Goal: Check status: Check status

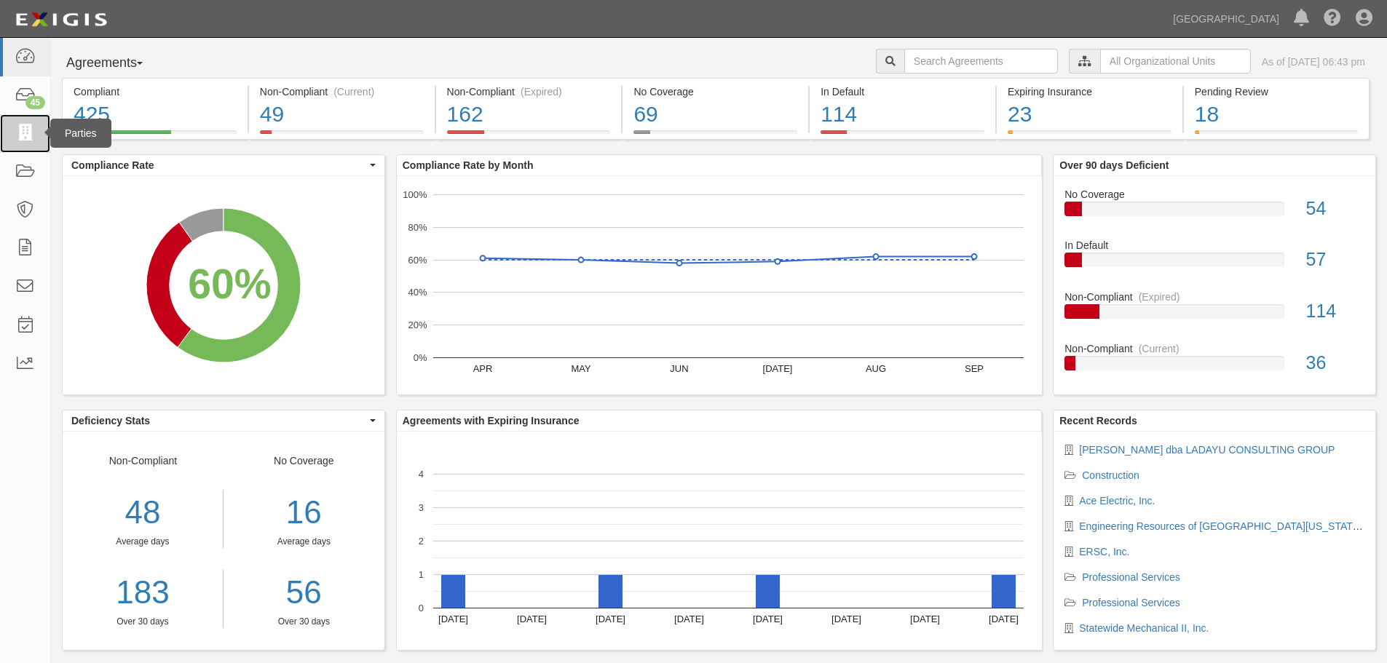
click at [21, 129] on icon at bounding box center [25, 133] width 20 height 17
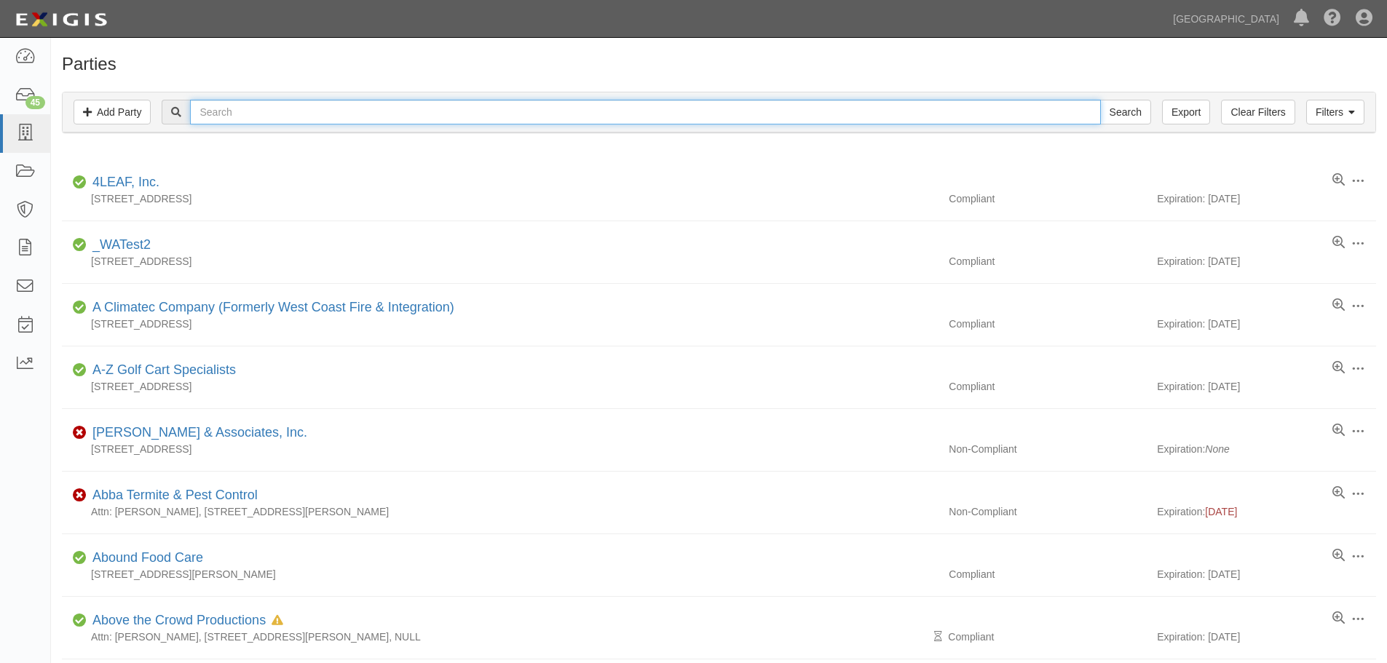
click at [233, 116] on input "text" at bounding box center [645, 112] width 910 height 25
type input "Ladayu"
click at [1100, 100] on input "Search" at bounding box center [1125, 112] width 51 height 25
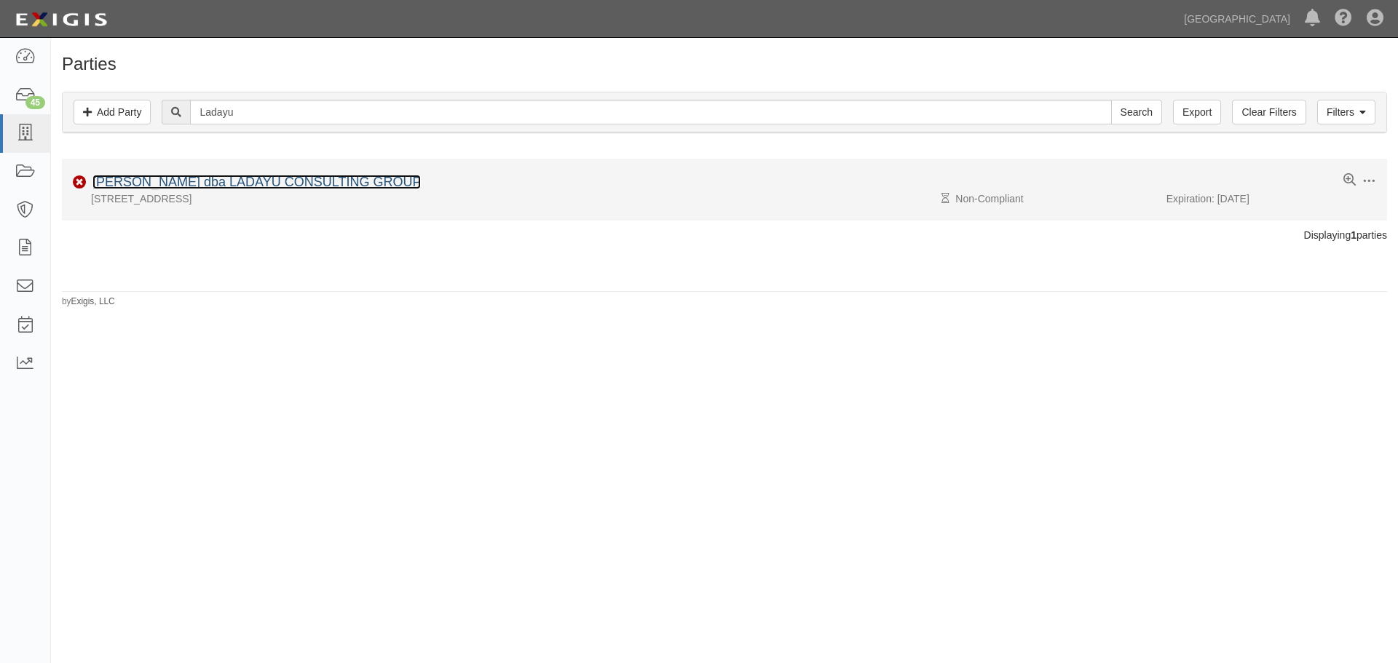
click at [154, 182] on link "[PERSON_NAME] dba LADAYU CONSULTING GROUP" at bounding box center [256, 182] width 328 height 15
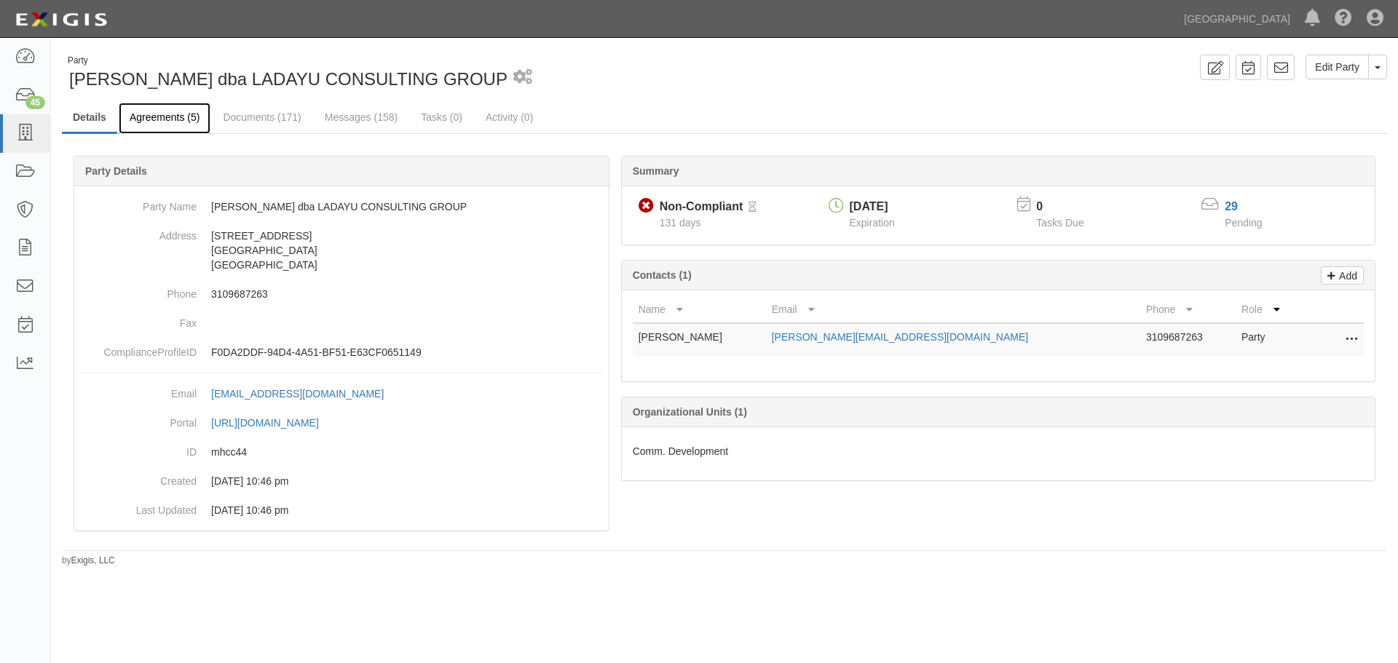
click at [142, 115] on link "Agreements (5)" at bounding box center [165, 118] width 92 height 31
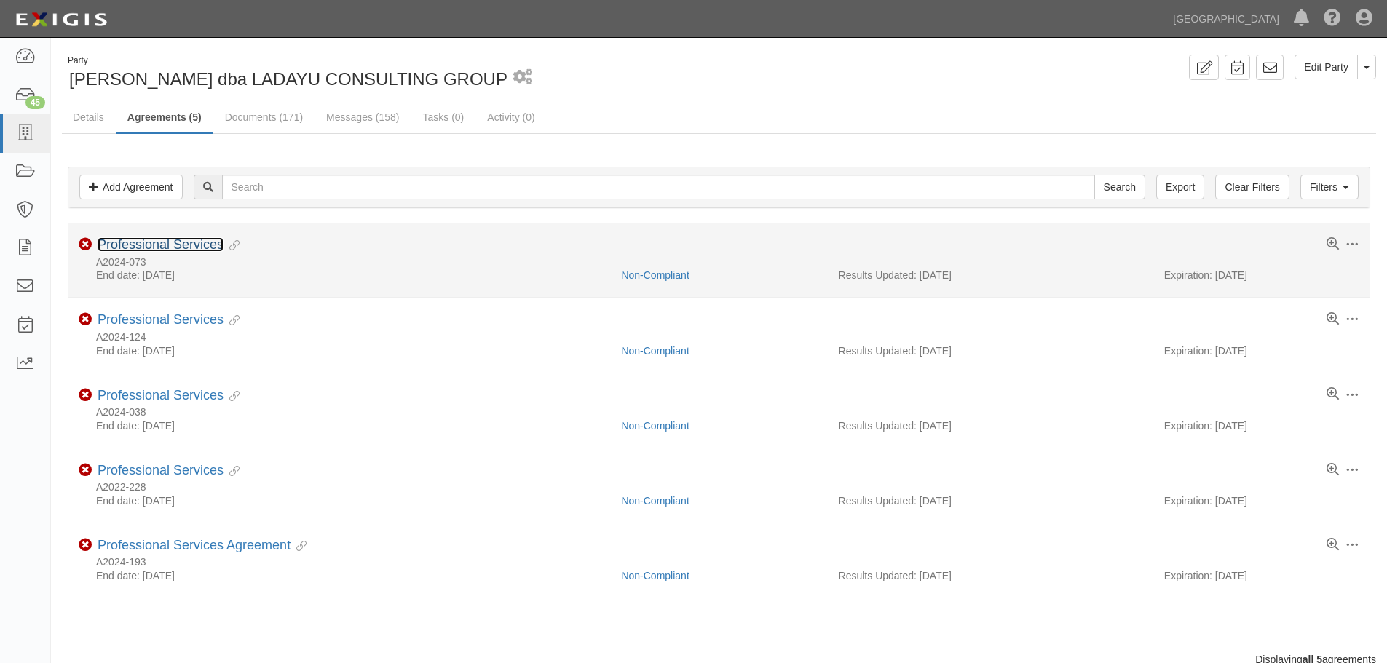
click at [155, 248] on link "Professional Services" at bounding box center [161, 244] width 126 height 15
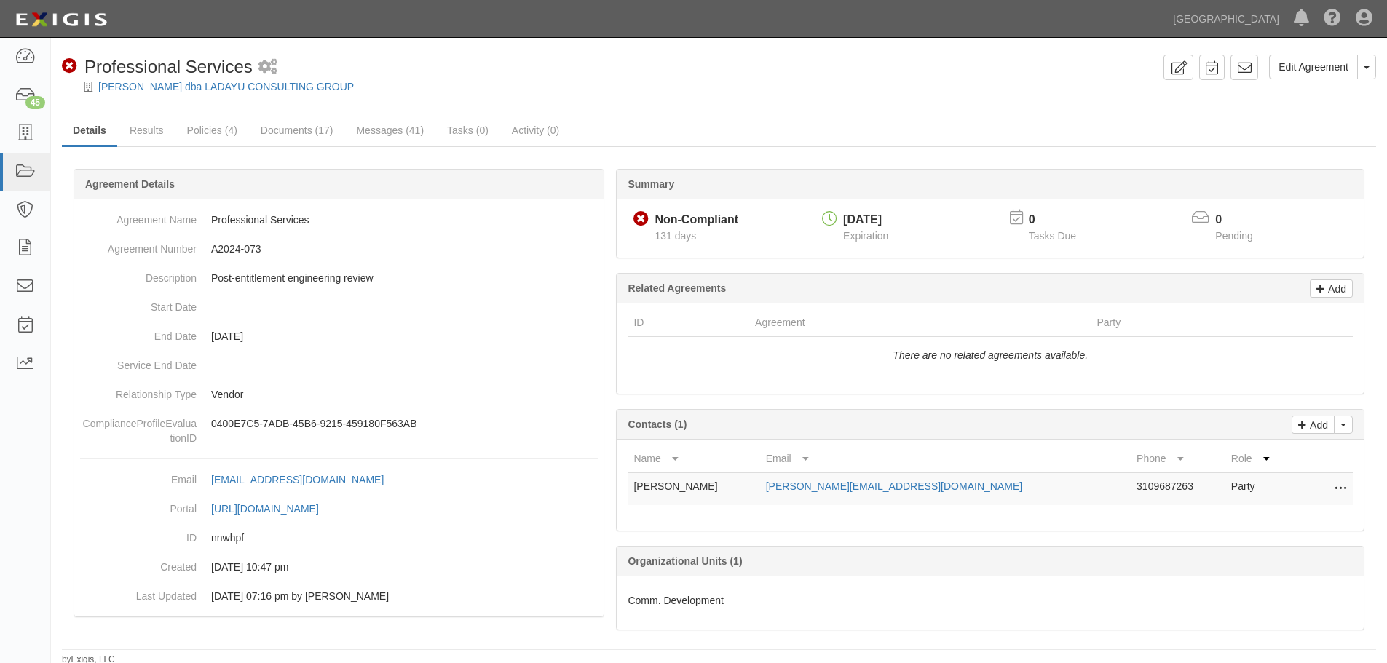
scroll to position [3, 0]
click at [564, 569] on dd "08/05/2024 10:47 pm" at bounding box center [339, 564] width 518 height 29
click at [154, 125] on link "Results" at bounding box center [147, 128] width 56 height 31
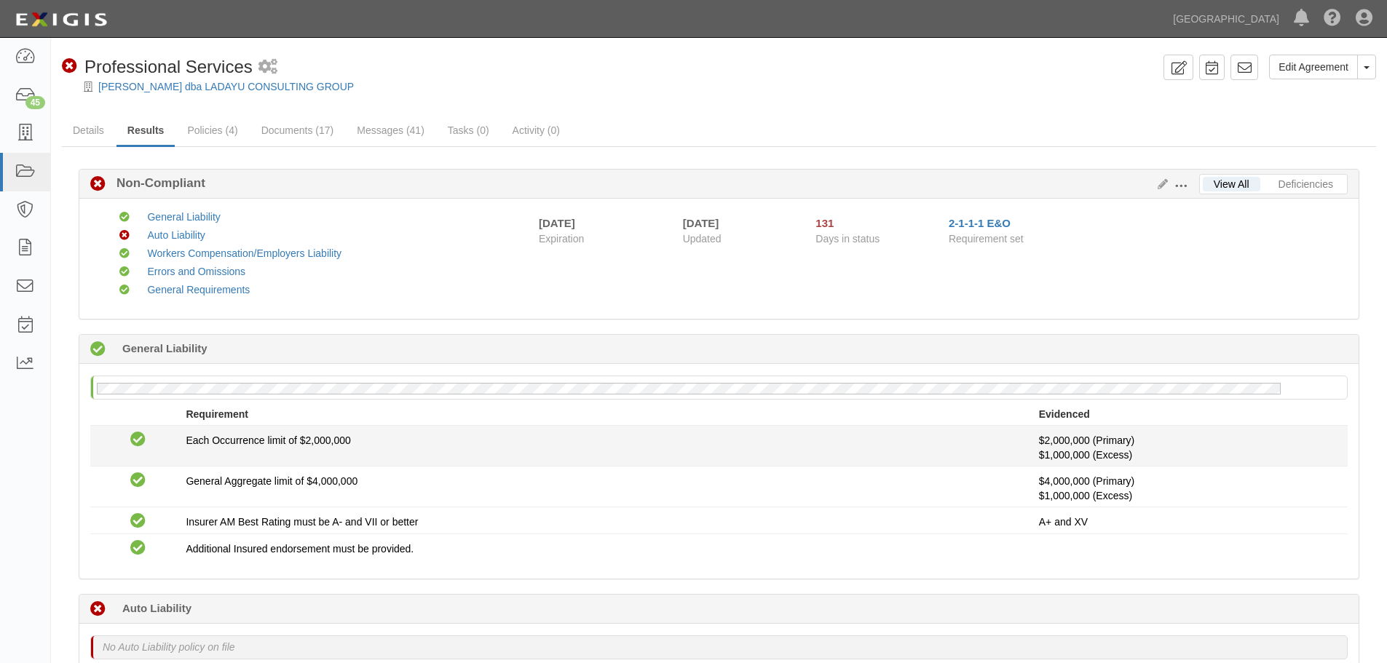
scroll to position [73, 0]
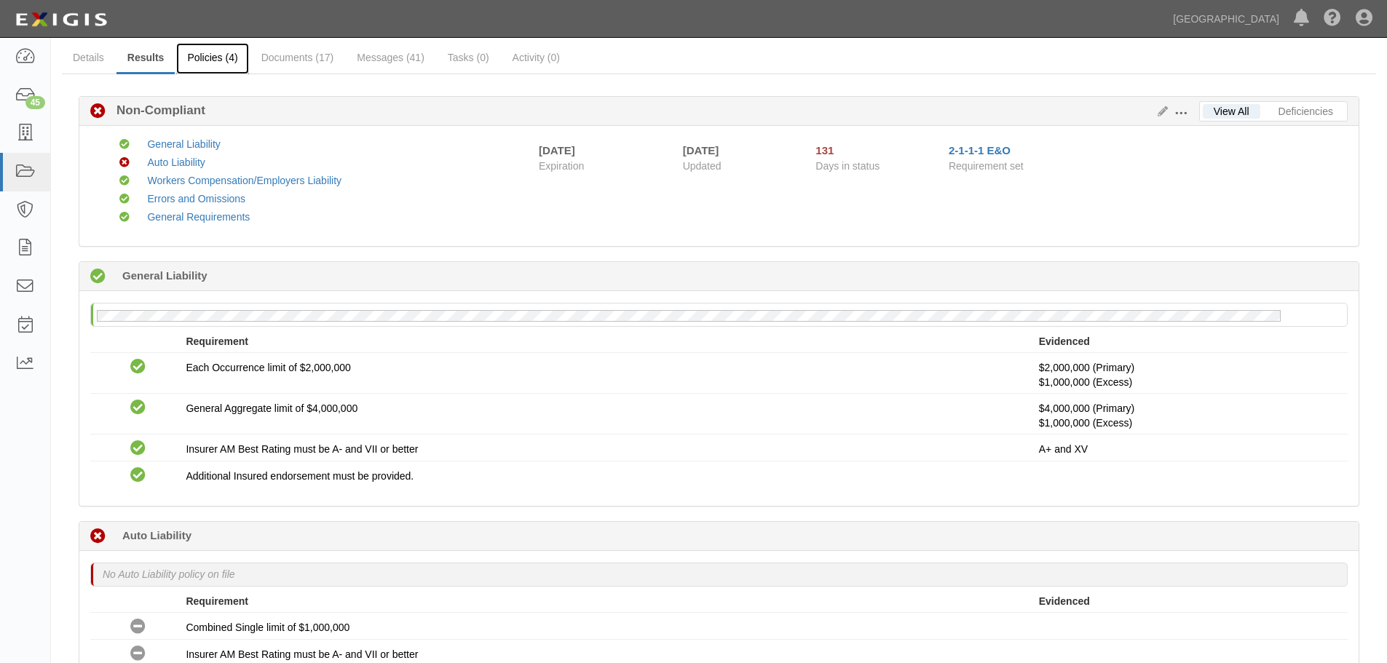
click at [224, 55] on link "Policies (4)" at bounding box center [212, 58] width 72 height 31
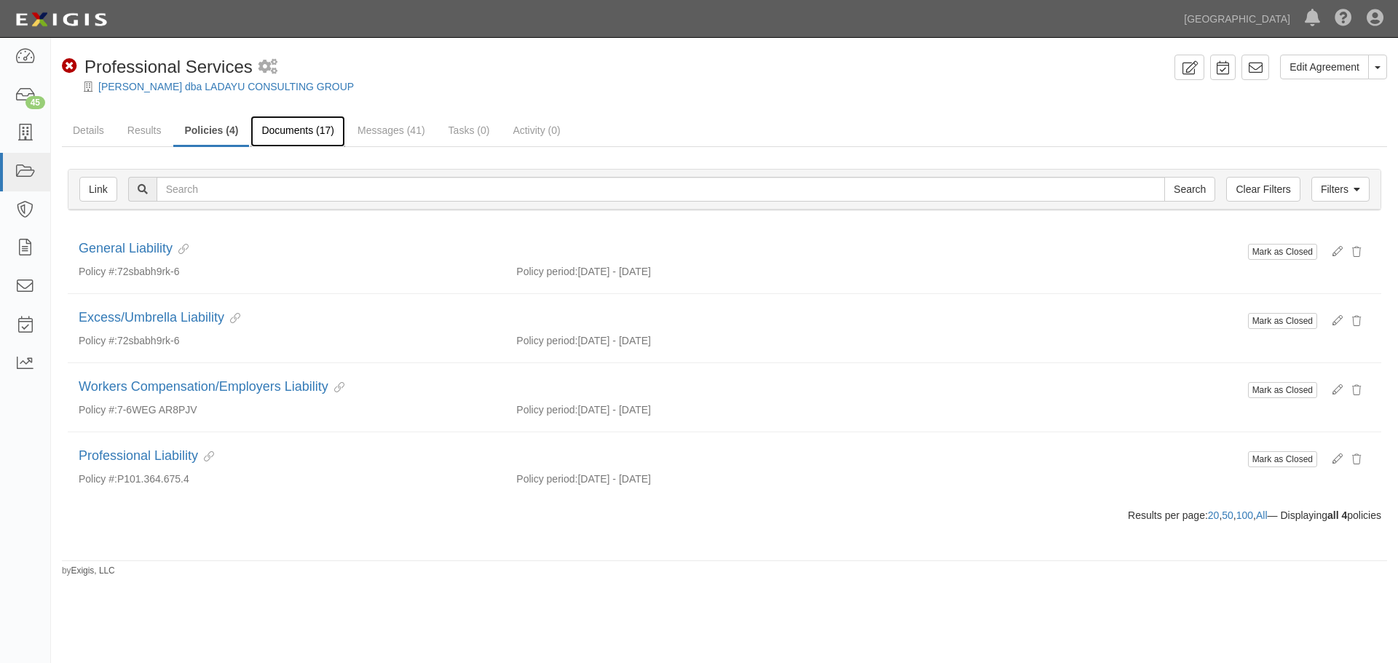
click at [300, 130] on link "Documents (17)" at bounding box center [298, 131] width 95 height 31
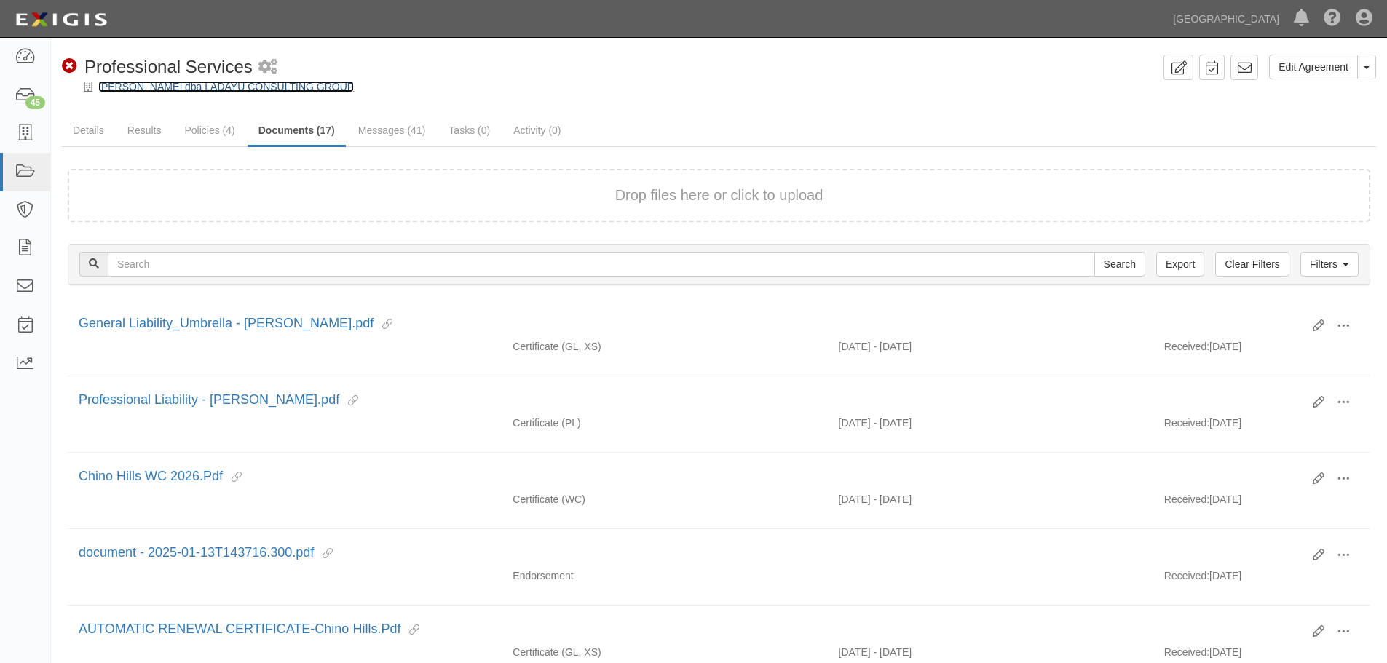
click at [201, 90] on link "[PERSON_NAME] dba LADAYU CONSULTING GROUP" at bounding box center [226, 87] width 256 height 12
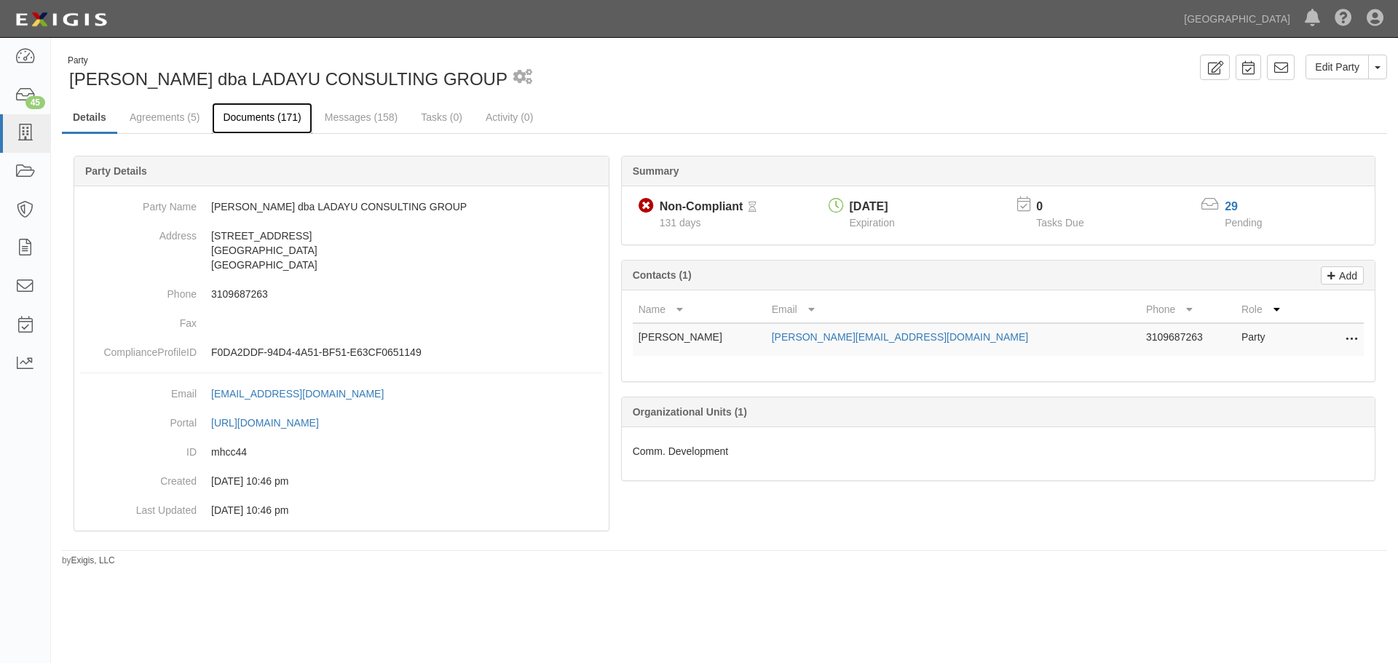
click at [244, 117] on link "Documents (171)" at bounding box center [262, 118] width 100 height 31
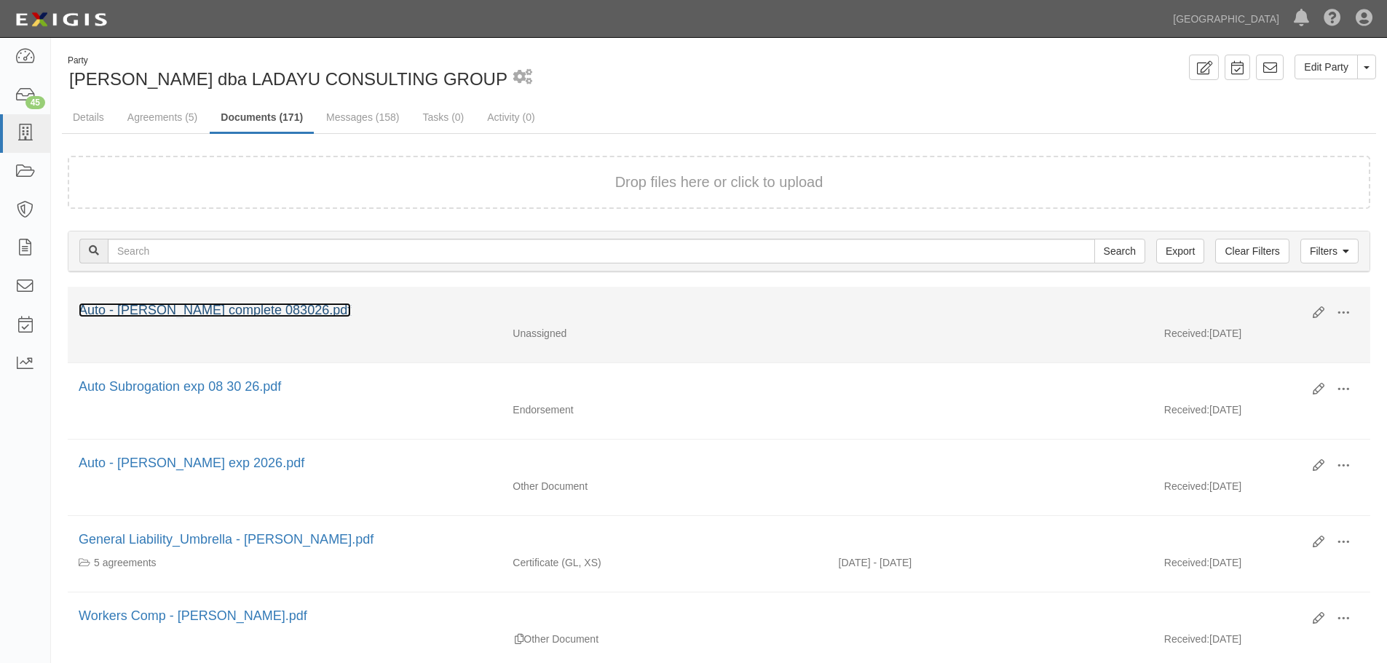
click at [282, 308] on link "Auto - Daniel Garcia_Ladayu complete 083026.pdf" at bounding box center [215, 310] width 272 height 15
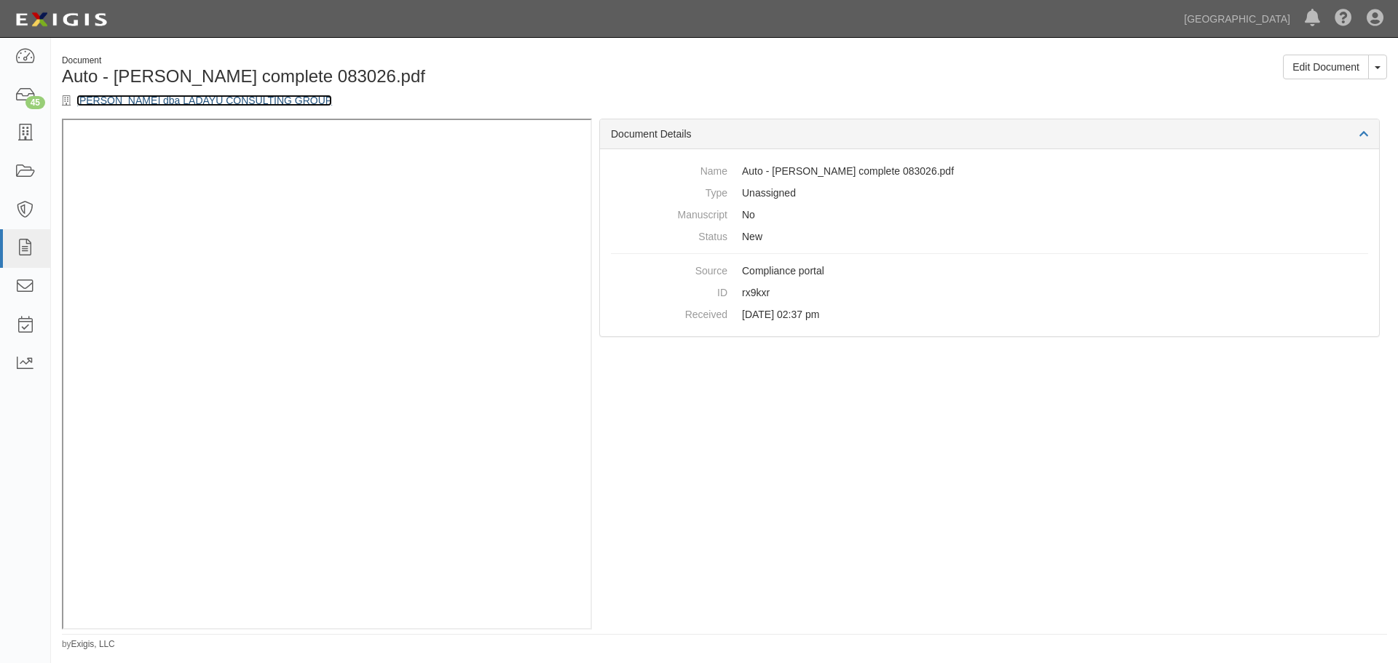
click at [201, 101] on link "[PERSON_NAME] dba LADAYU CONSULTING GROUP" at bounding box center [204, 101] width 256 height 12
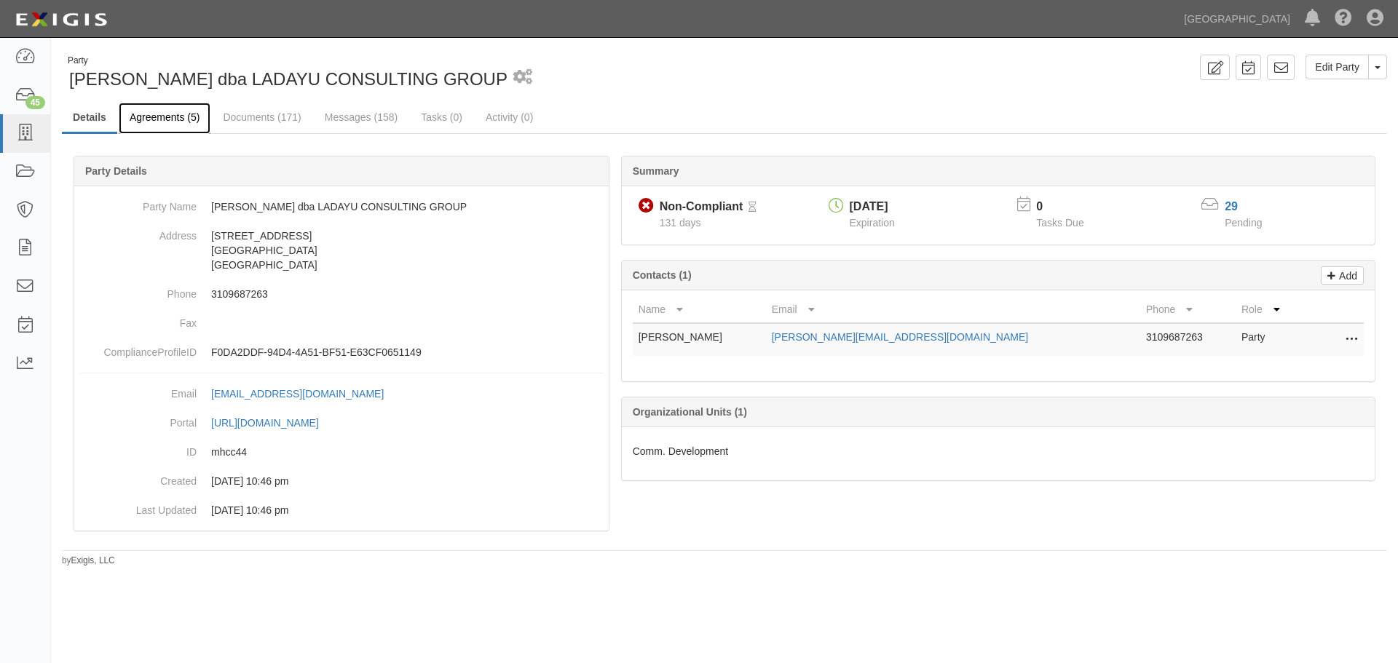
click at [176, 115] on link "Agreements (5)" at bounding box center [165, 118] width 92 height 31
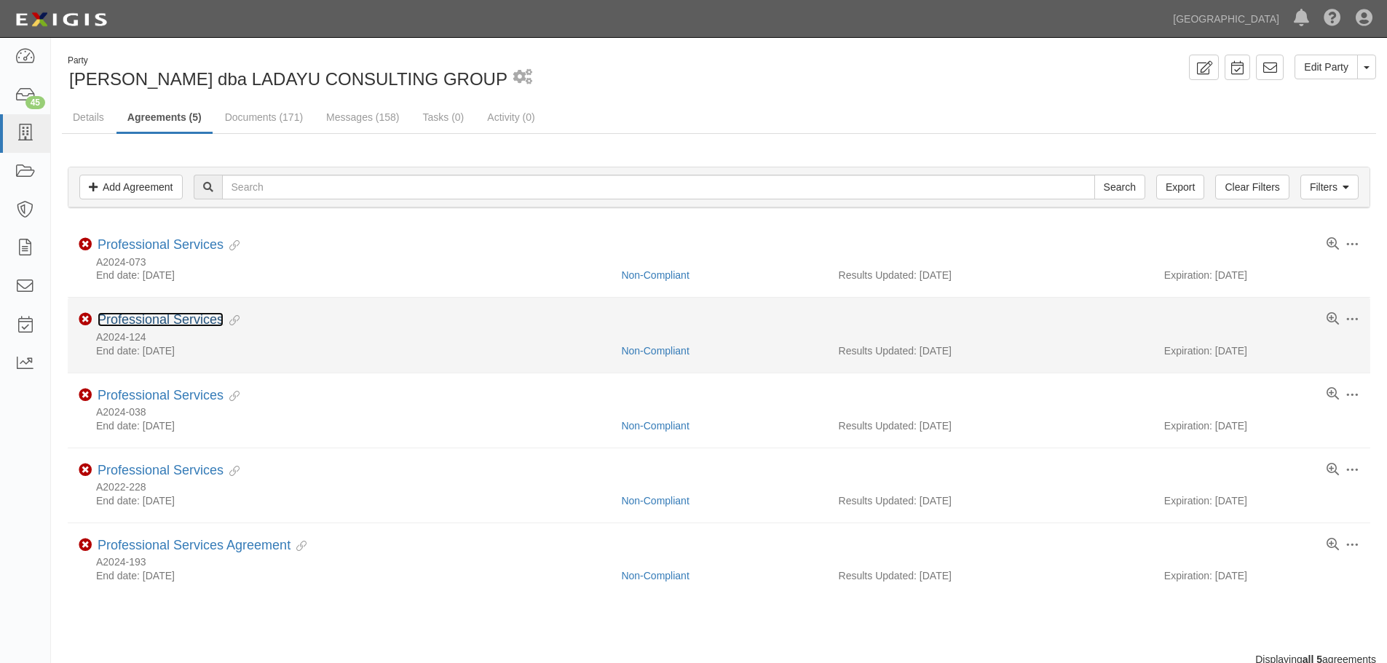
click at [146, 315] on link "Professional Services" at bounding box center [161, 319] width 126 height 15
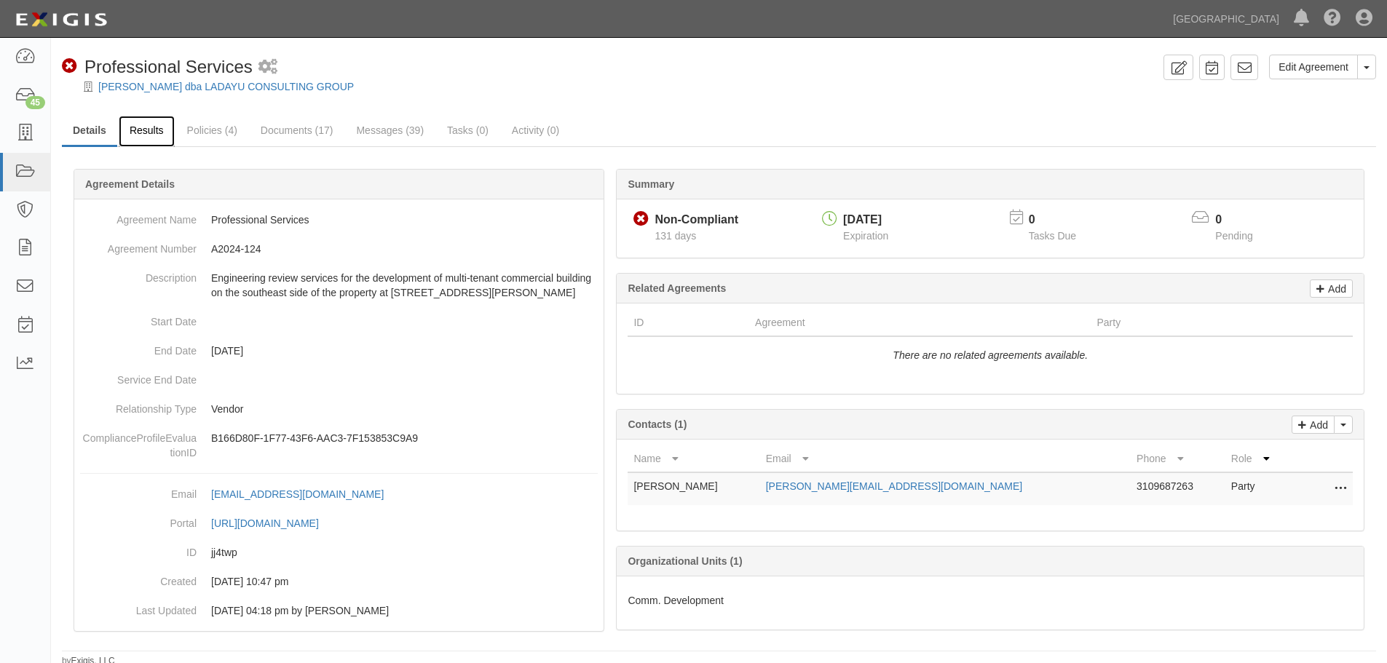
click at [154, 131] on link "Results" at bounding box center [147, 131] width 56 height 31
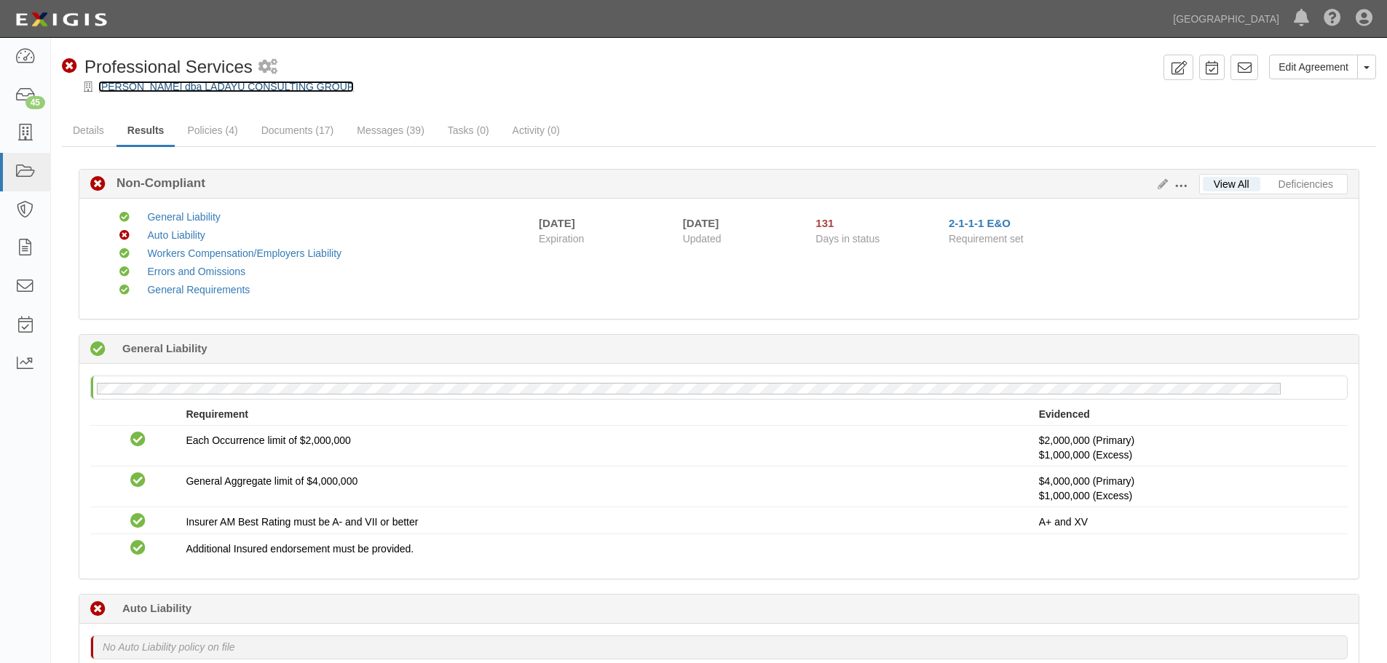
click at [213, 84] on link "[PERSON_NAME] dba LADAYU CONSULTING GROUP" at bounding box center [226, 87] width 256 height 12
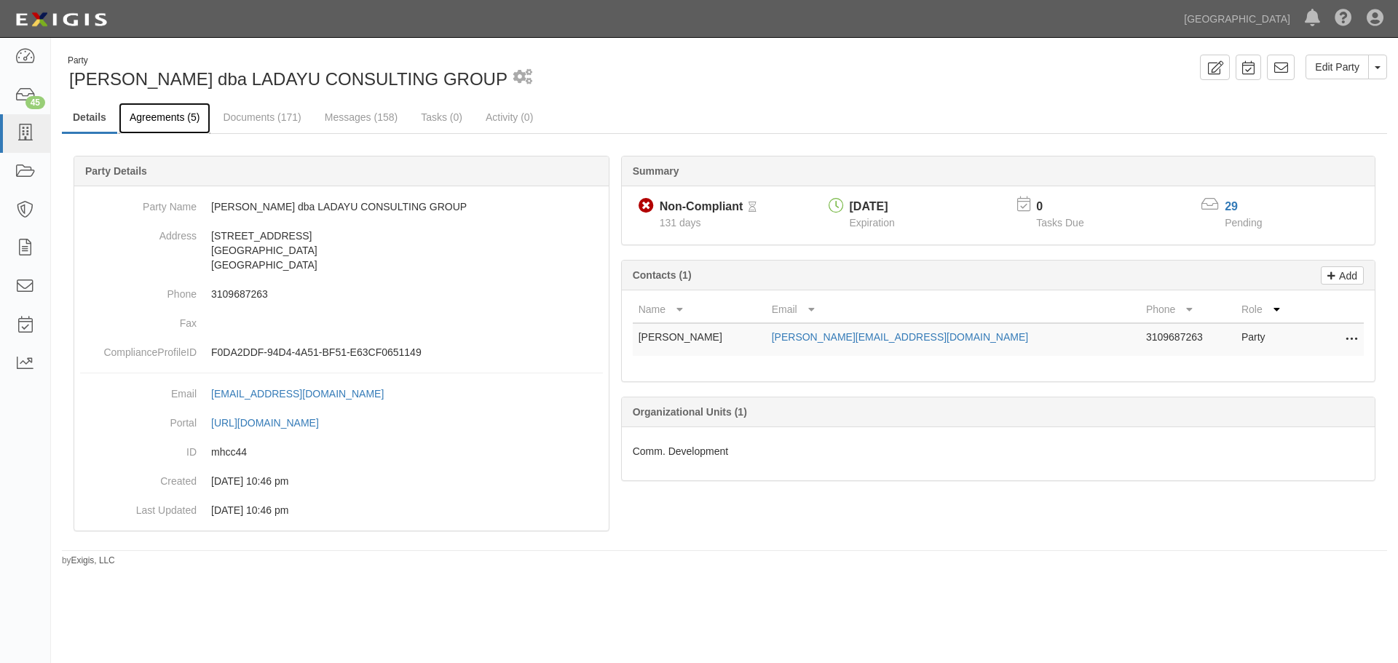
click at [167, 106] on link "Agreements (5)" at bounding box center [165, 118] width 92 height 31
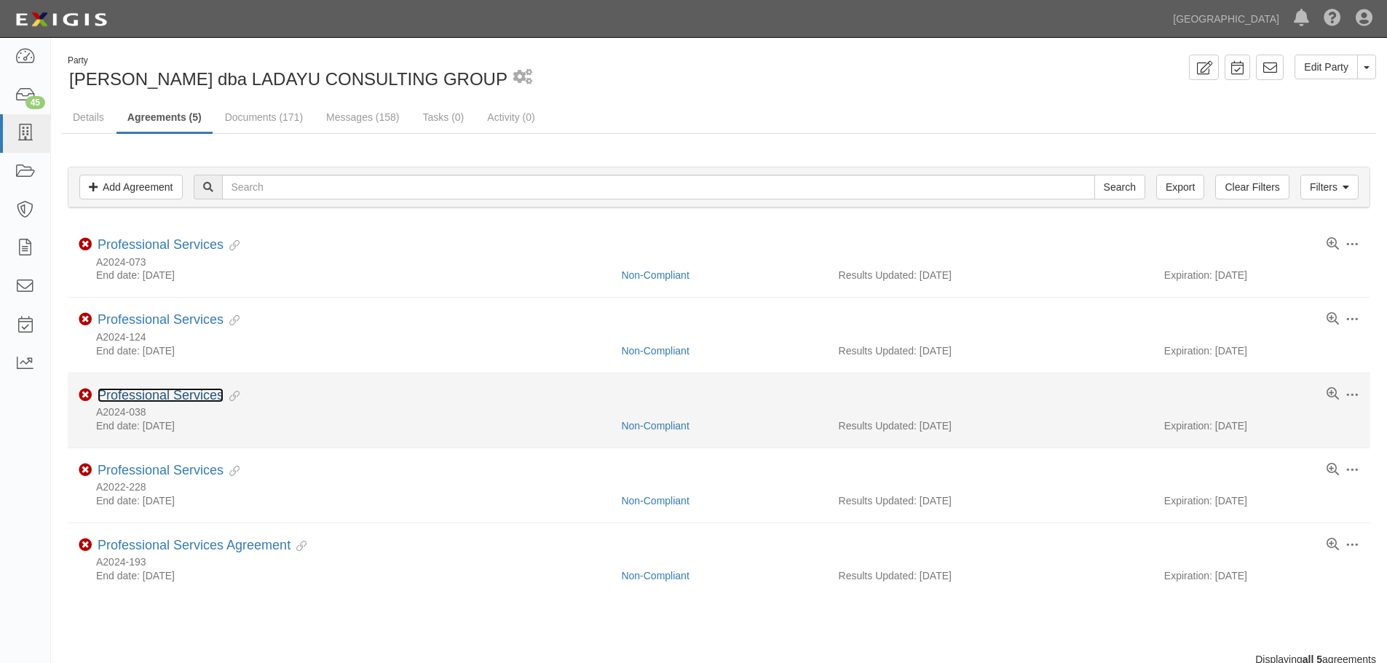
click at [149, 394] on link "Professional Services" at bounding box center [161, 395] width 126 height 15
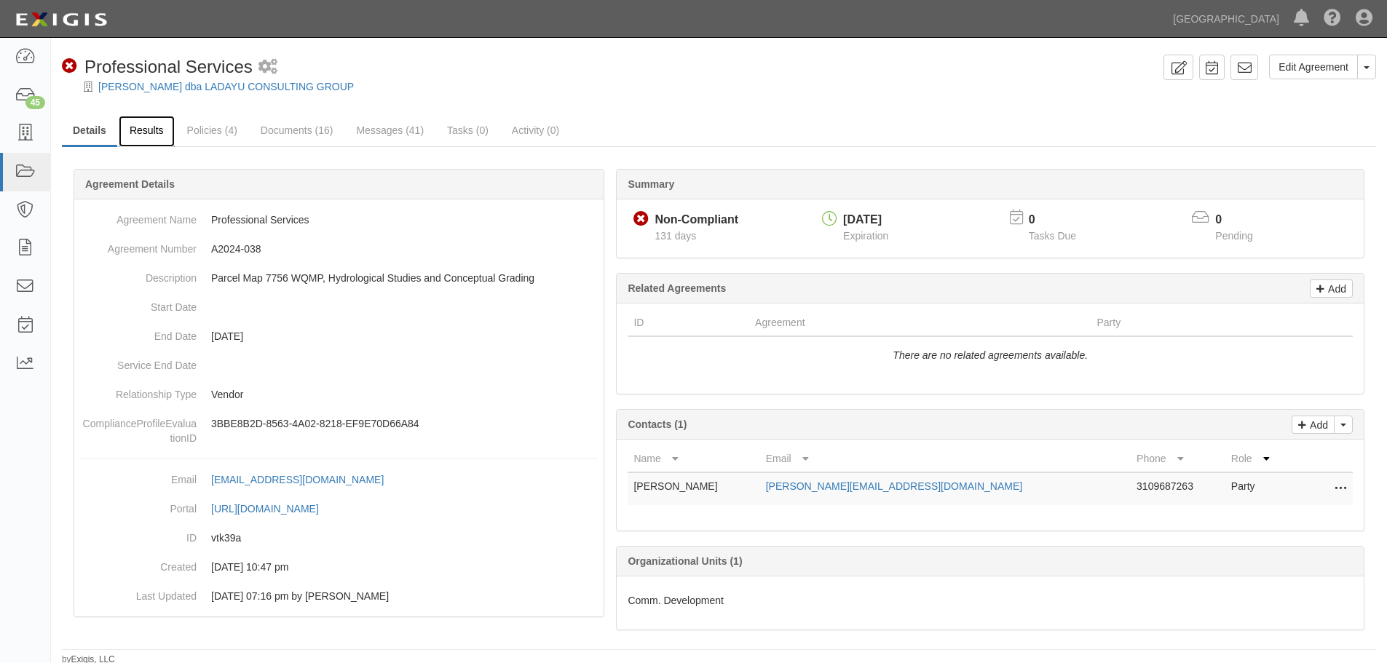
click at [153, 133] on link "Results" at bounding box center [147, 131] width 56 height 31
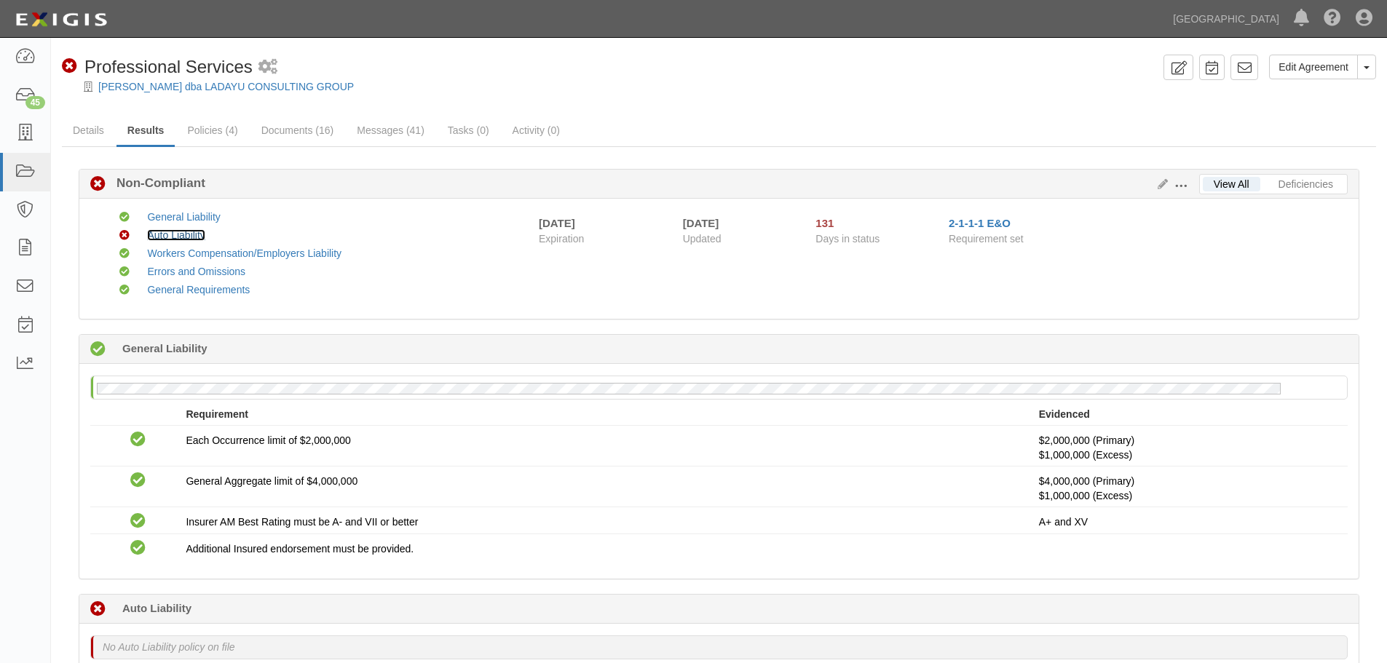
click at [189, 235] on link "Auto Liability" at bounding box center [176, 235] width 58 height 12
click at [203, 96] on div at bounding box center [719, 99] width 1336 height 11
click at [202, 89] on link "[PERSON_NAME] dba LADAYU CONSULTING GROUP" at bounding box center [226, 87] width 256 height 12
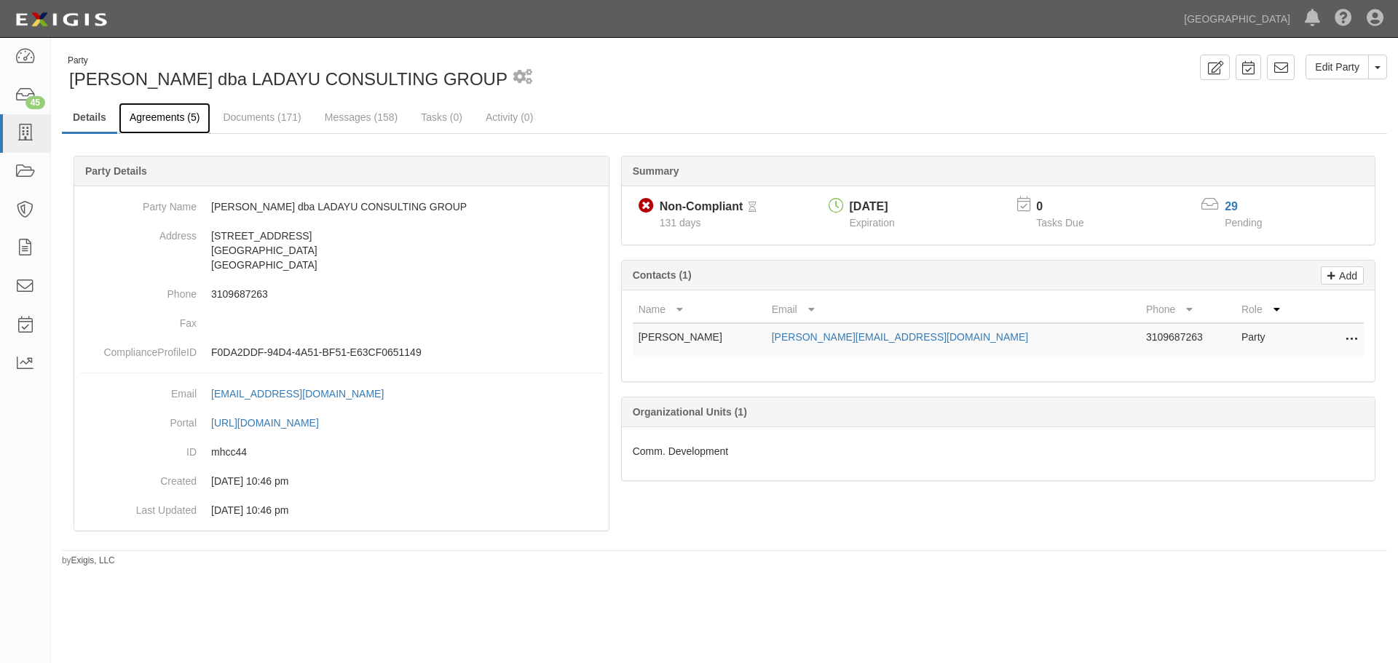
click at [169, 116] on link "Agreements (5)" at bounding box center [165, 118] width 92 height 31
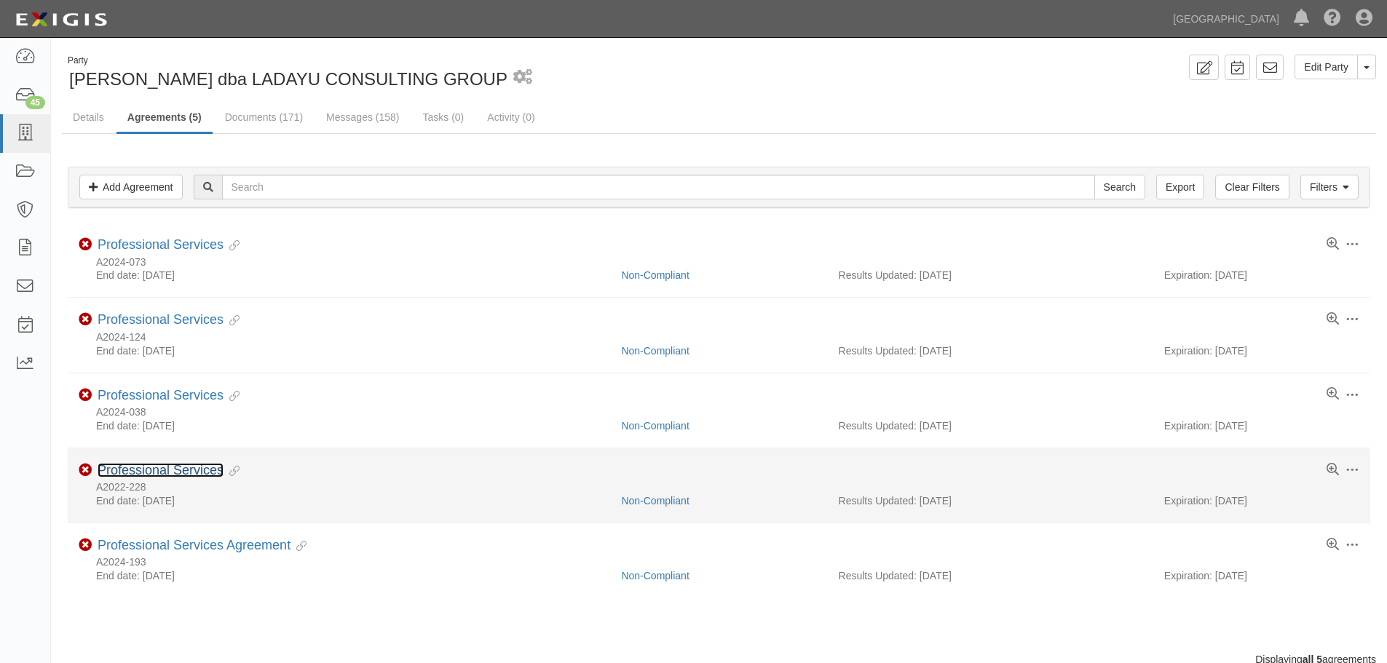
click at [131, 468] on link "Professional Services" at bounding box center [161, 470] width 126 height 15
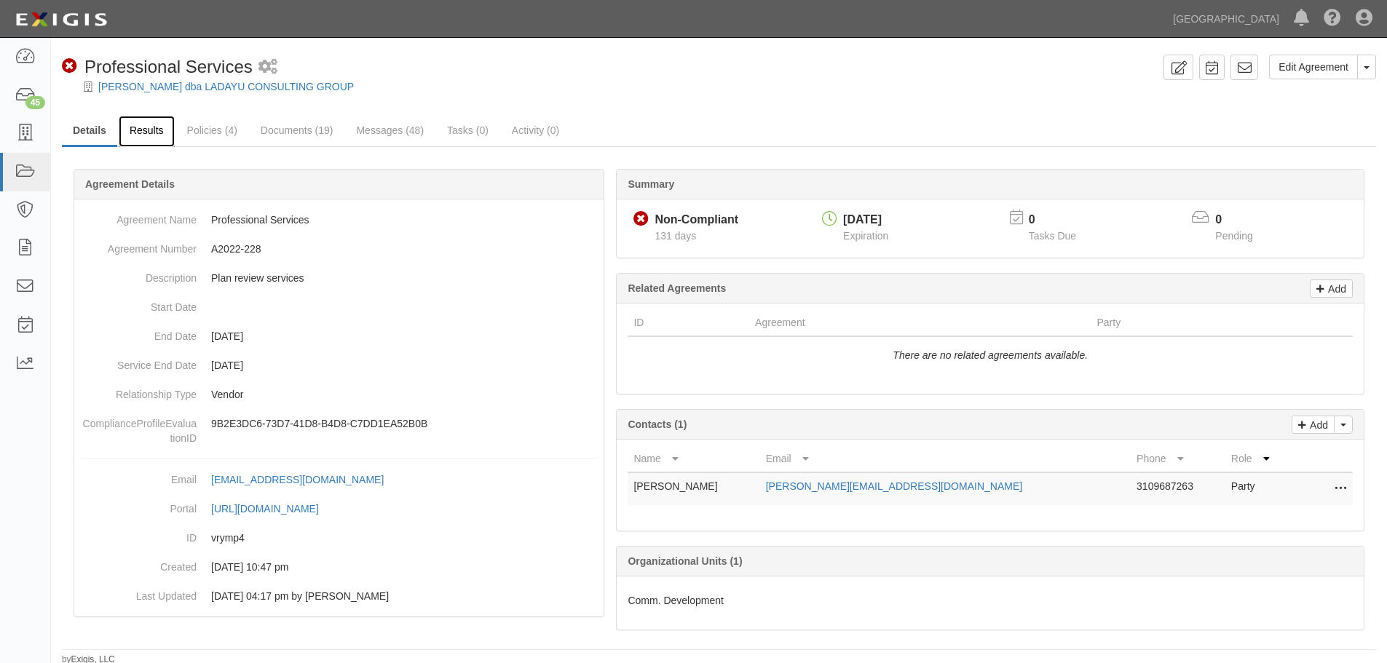
click at [161, 131] on link "Results" at bounding box center [147, 131] width 56 height 31
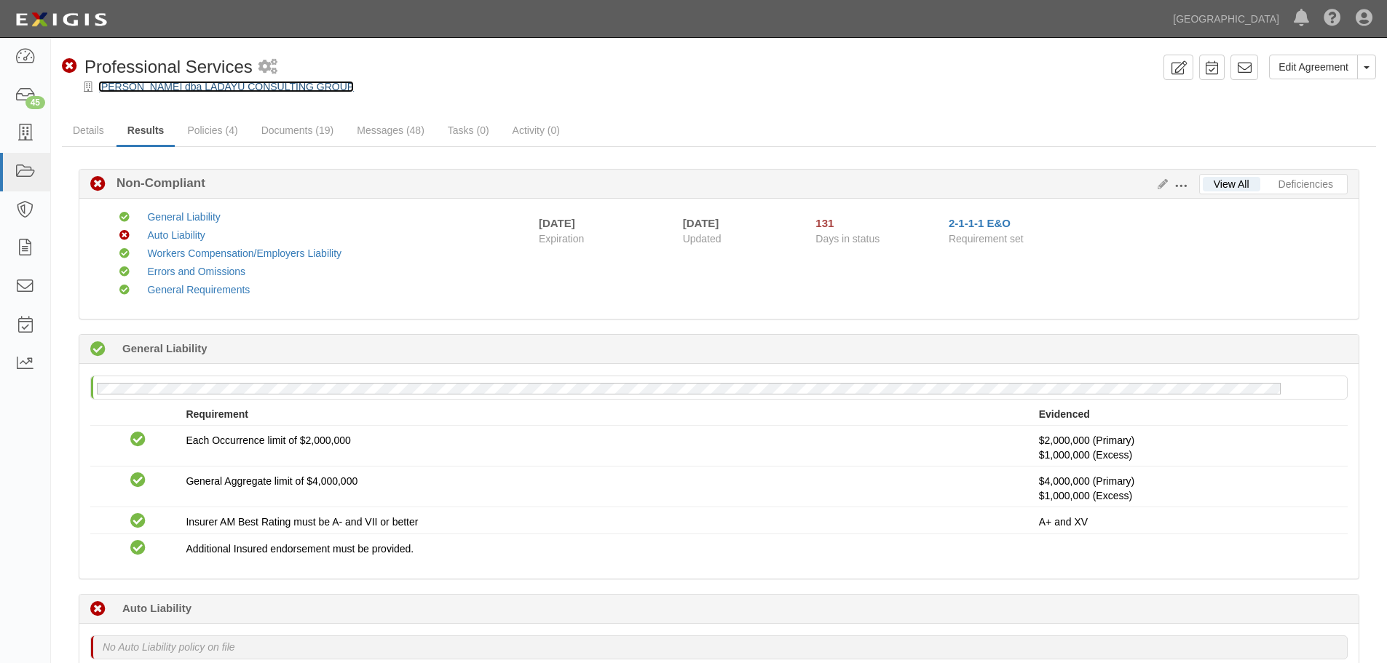
click at [128, 87] on link "[PERSON_NAME] dba LADAYU CONSULTING GROUP" at bounding box center [226, 87] width 256 height 12
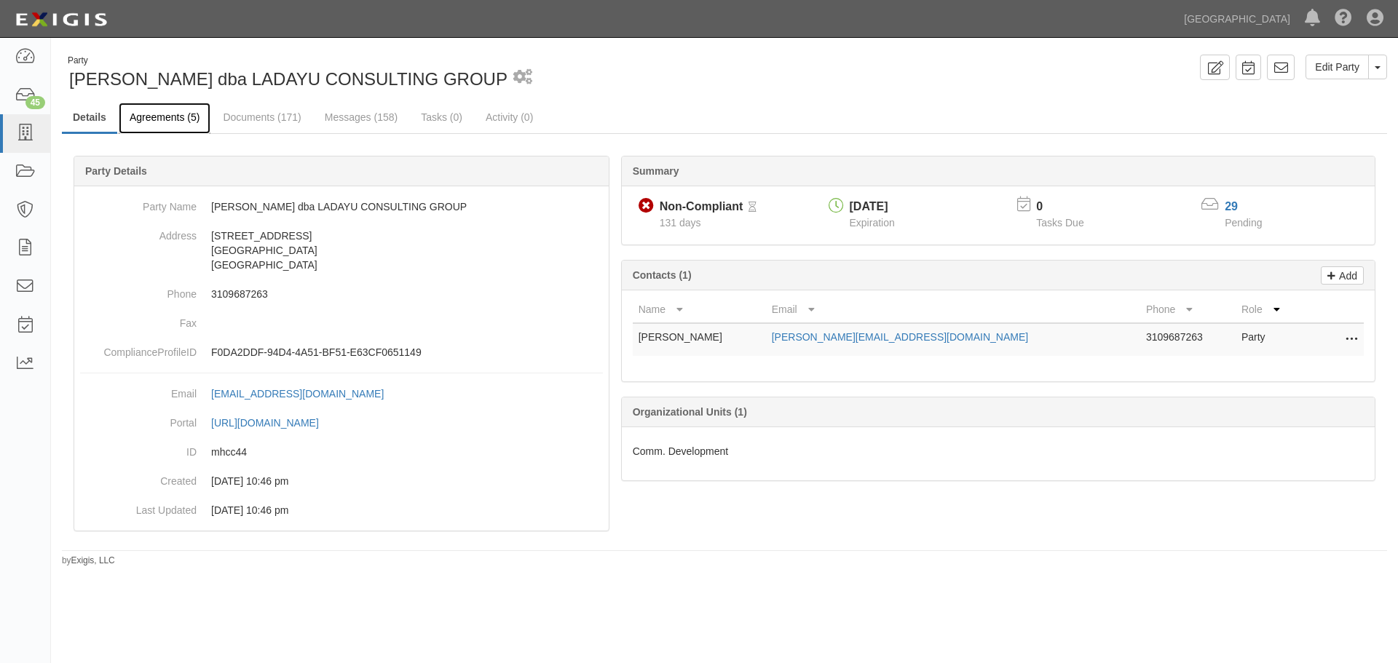
click at [135, 120] on link "Agreements (5)" at bounding box center [165, 118] width 92 height 31
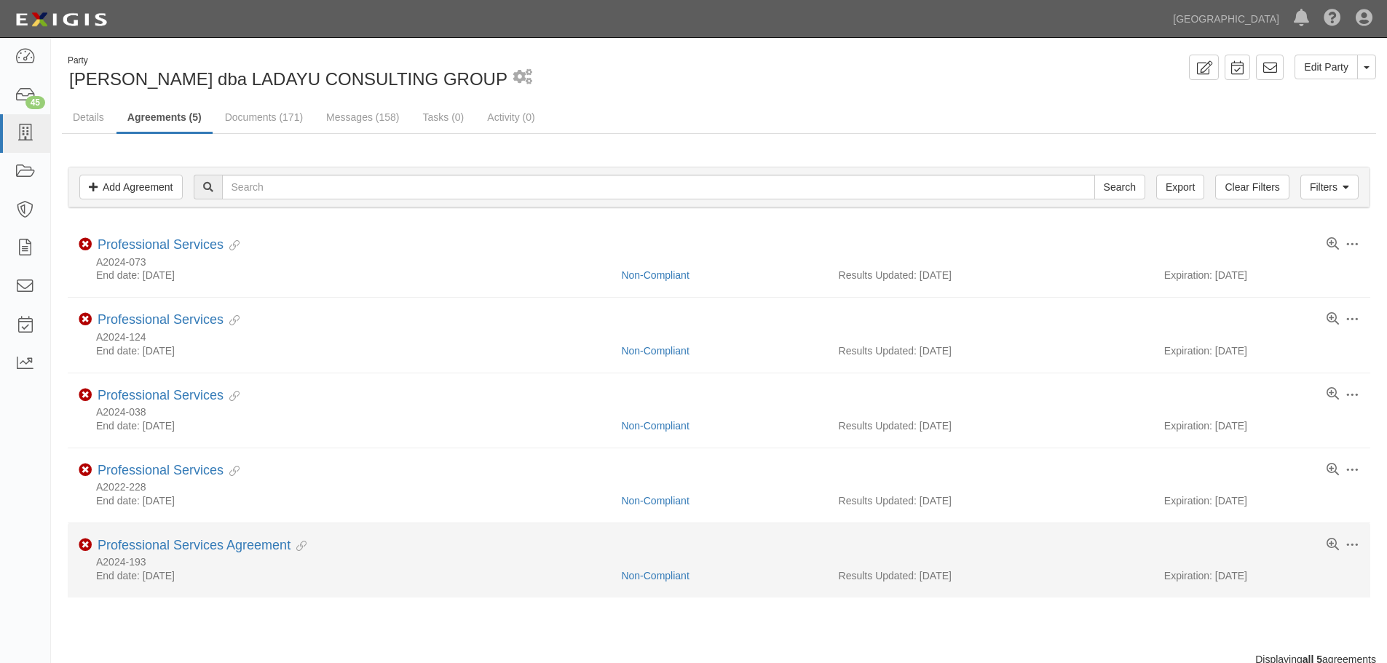
click at [149, 537] on li "Toggle Agreement Dropdown Edit Log activity Add task Send message Archive Non-C…" at bounding box center [719, 561] width 1303 height 74
click at [149, 546] on link "Professional Services Agreement" at bounding box center [194, 545] width 193 height 15
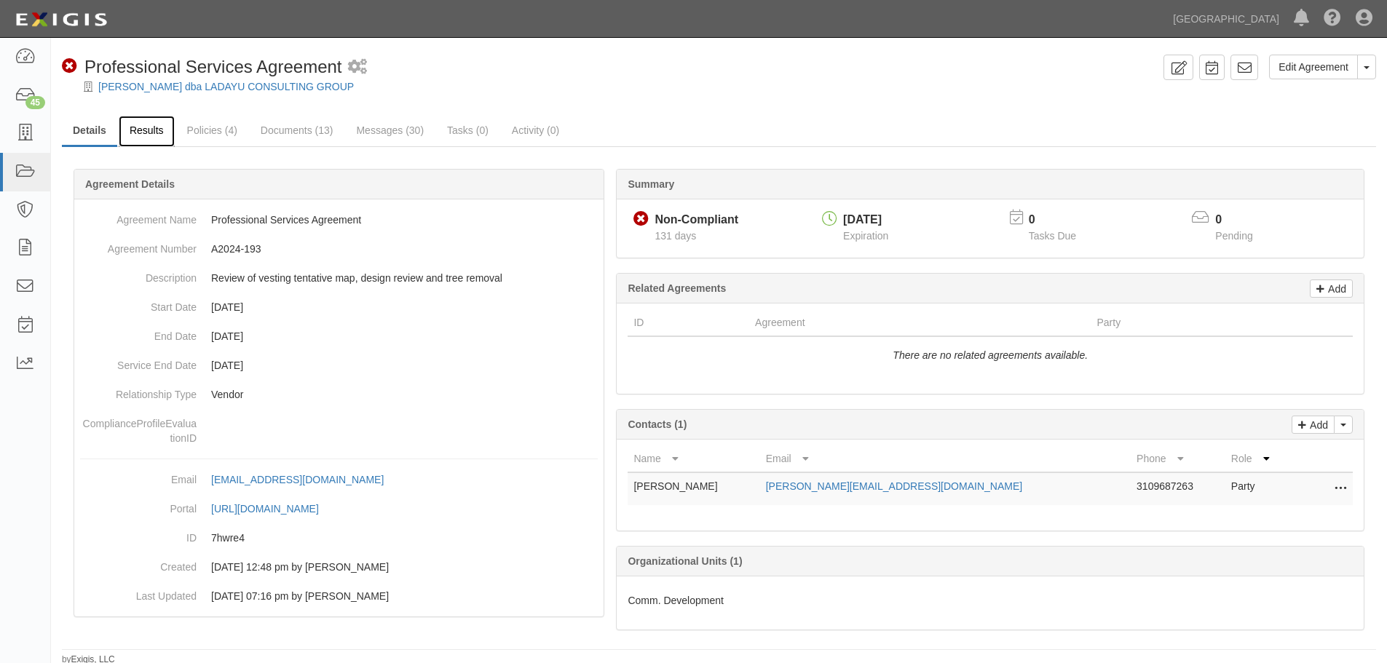
click at [135, 122] on link "Results" at bounding box center [147, 131] width 56 height 31
